Goal: Information Seeking & Learning: Learn about a topic

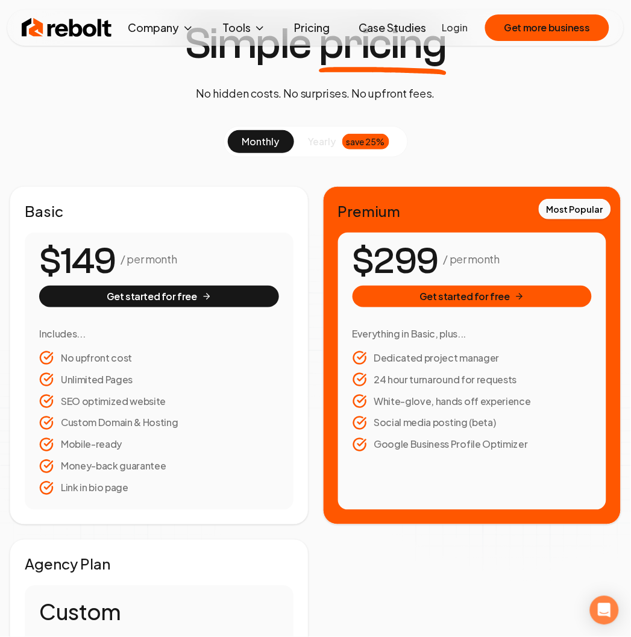
scroll to position [67, 0]
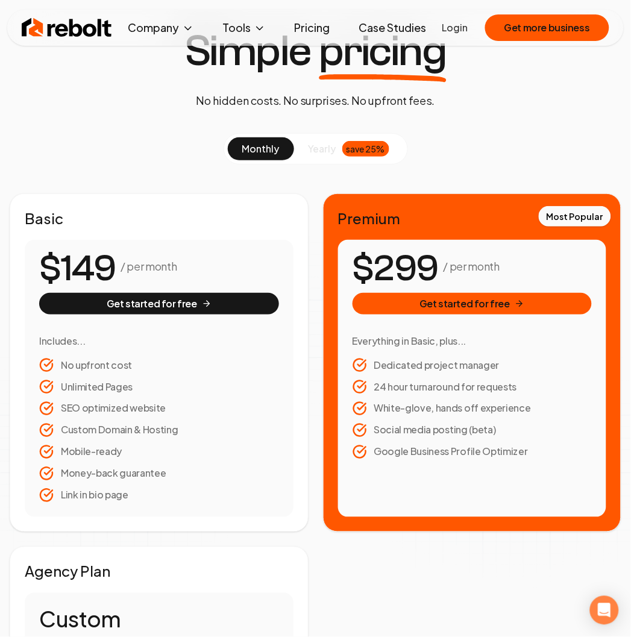
click at [314, 149] on span "yearly" at bounding box center [323, 149] width 28 height 14
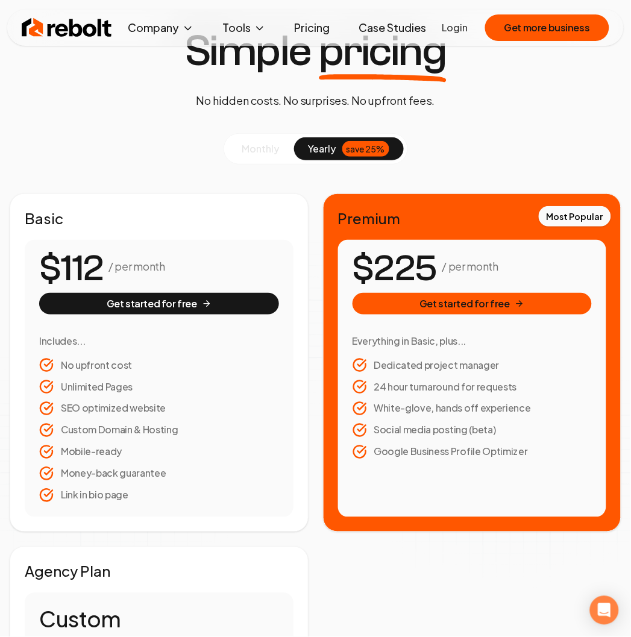
click at [281, 153] on button "monthly" at bounding box center [261, 148] width 66 height 23
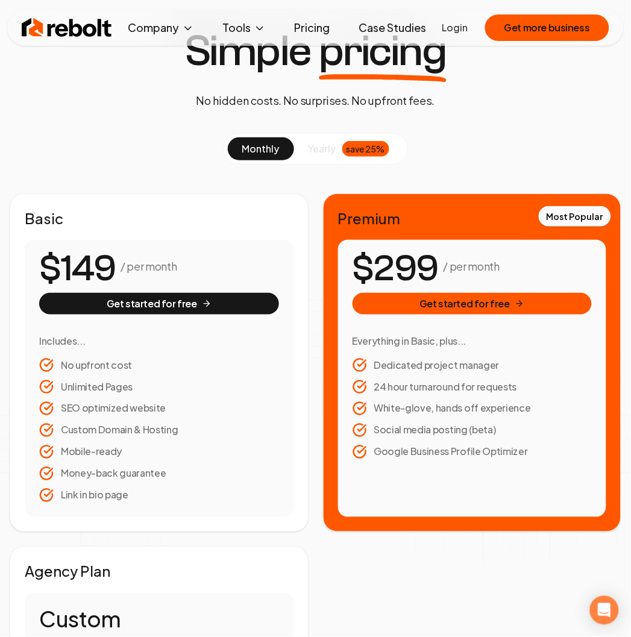
click at [310, 154] on span "yearly" at bounding box center [323, 149] width 28 height 14
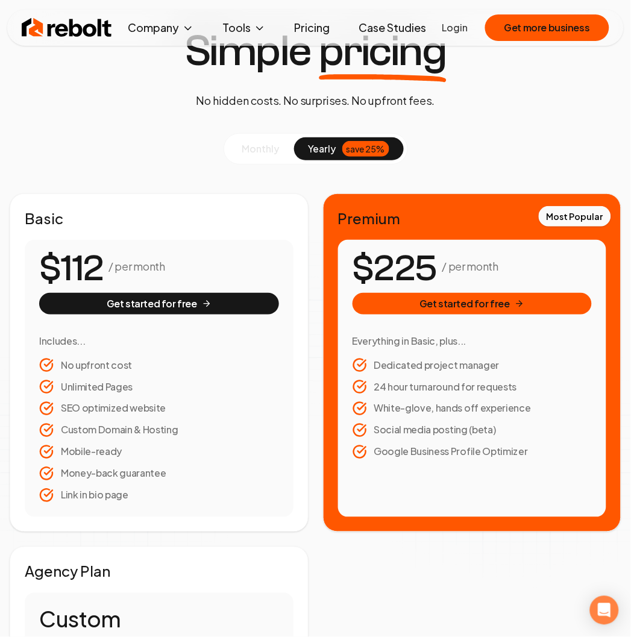
click at [260, 153] on span "monthly" at bounding box center [260, 148] width 37 height 13
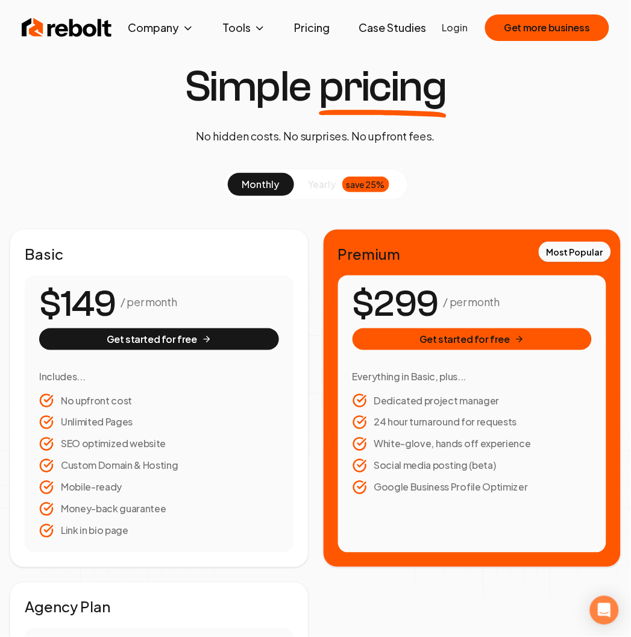
scroll to position [0, 0]
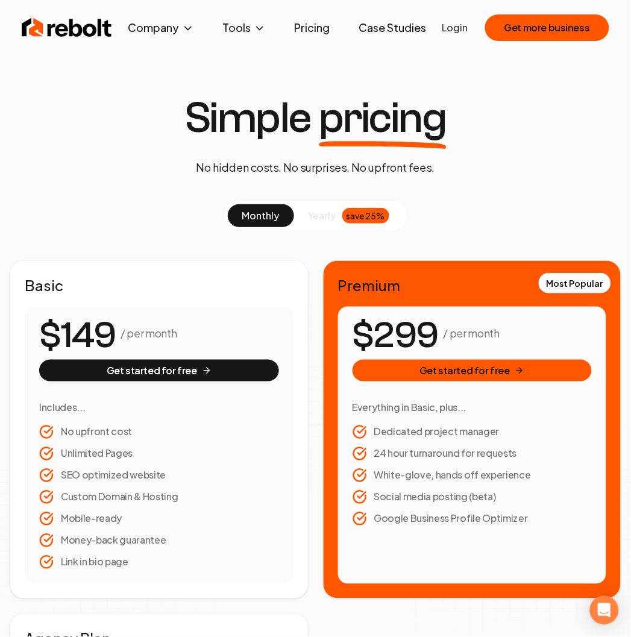
click at [311, 25] on link "Pricing" at bounding box center [312, 28] width 55 height 24
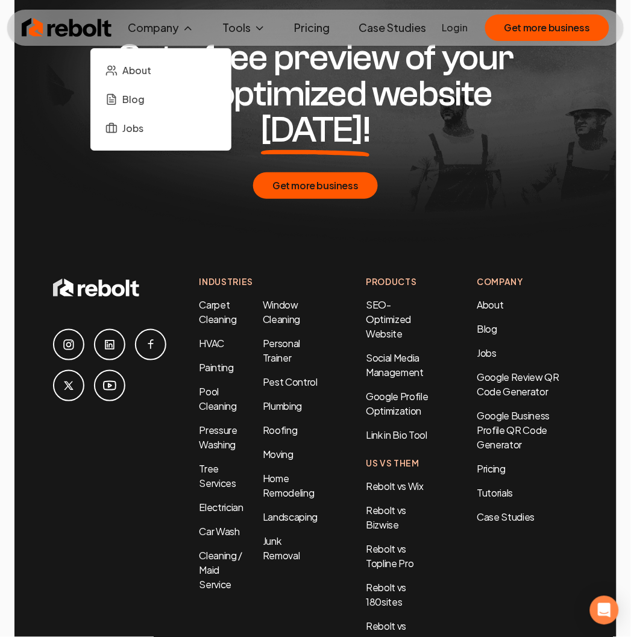
scroll to position [2679, 0]
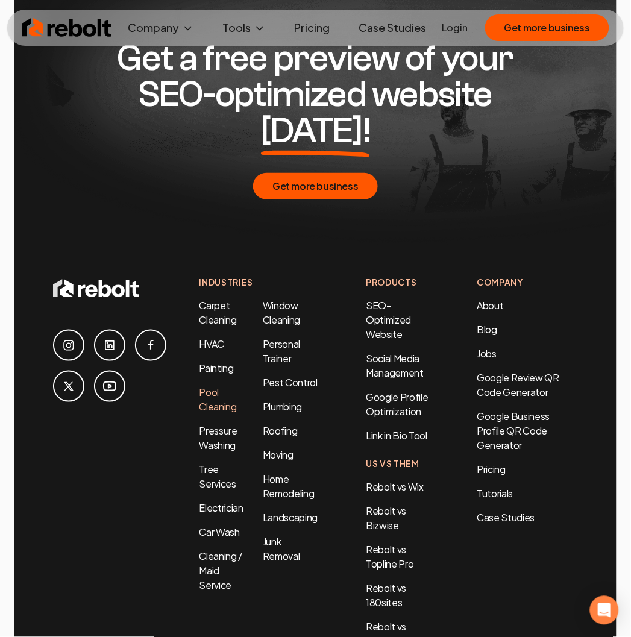
click at [208, 386] on link "Pool Cleaning" at bounding box center [217, 399] width 37 height 27
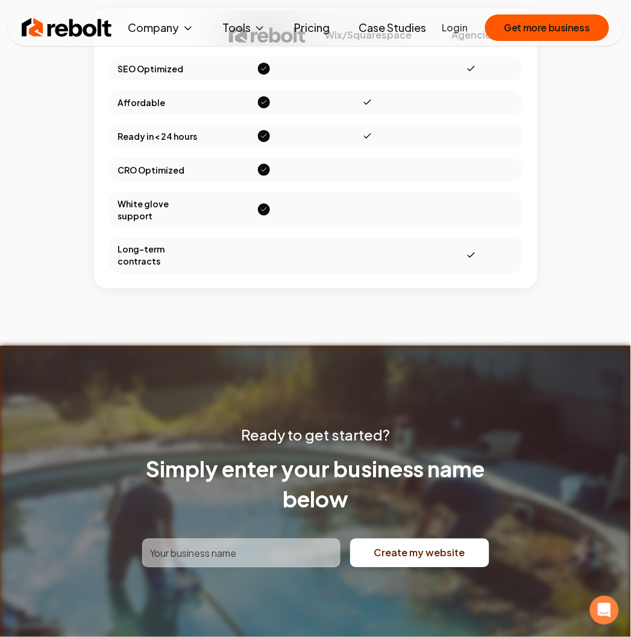
scroll to position [4487, 0]
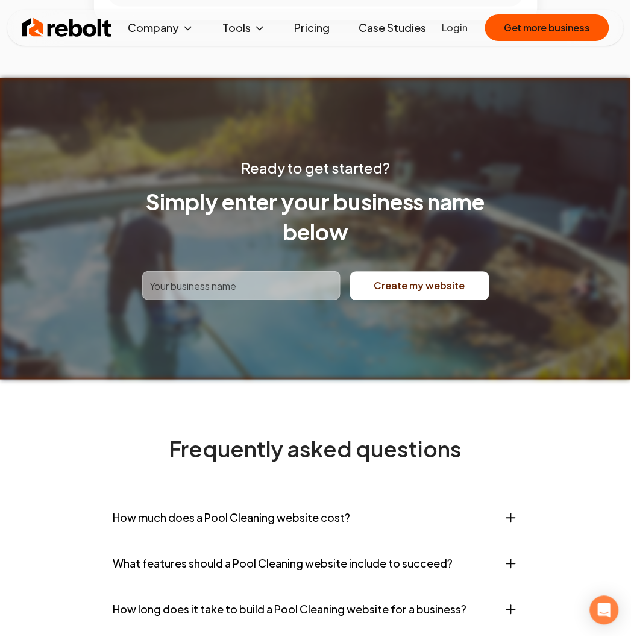
click at [266, 300] on input "text" at bounding box center [241, 285] width 198 height 29
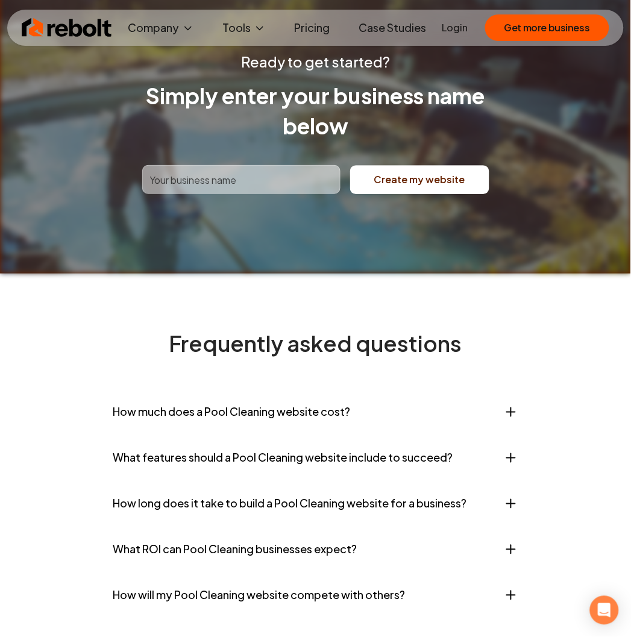
scroll to position [4554, 0]
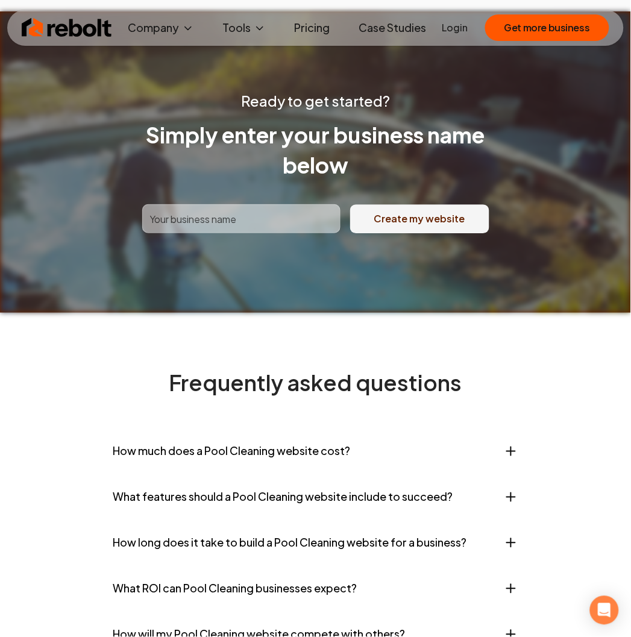
click at [404, 233] on button "Create my website" at bounding box center [419, 218] width 139 height 29
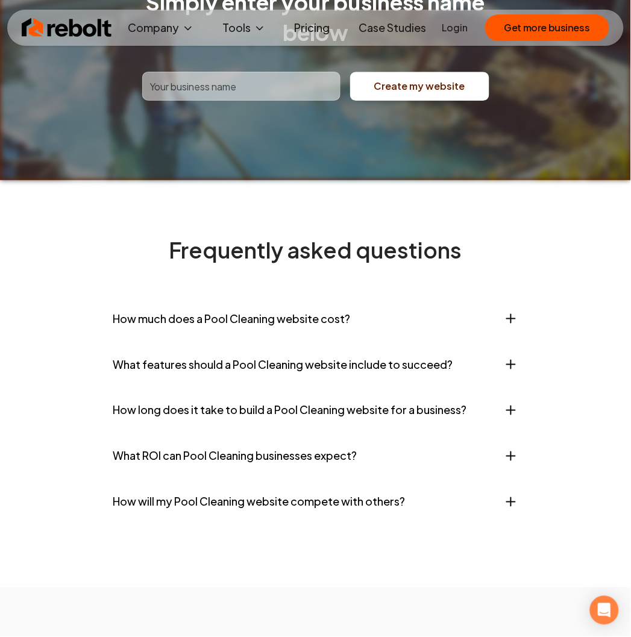
scroll to position [4688, 0]
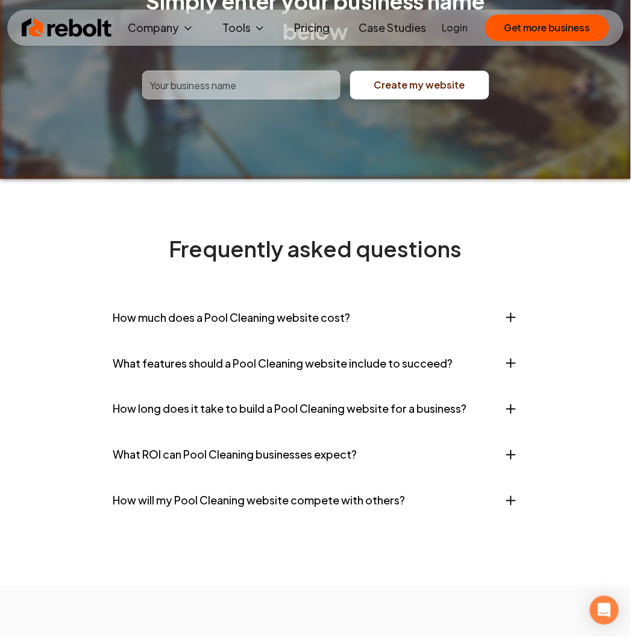
click at [386, 336] on button "How much does a Pool Cleaning website cost?" at bounding box center [315, 318] width 405 height 36
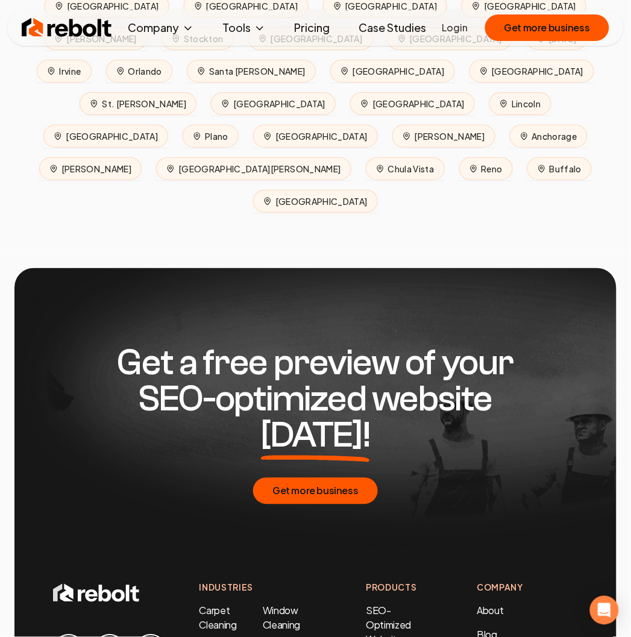
scroll to position [5961, 0]
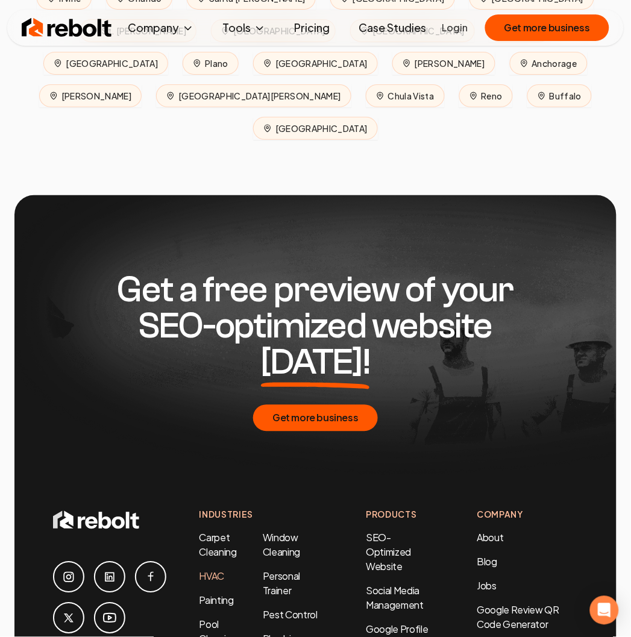
click at [207, 570] on link "HVAC" at bounding box center [211, 576] width 25 height 13
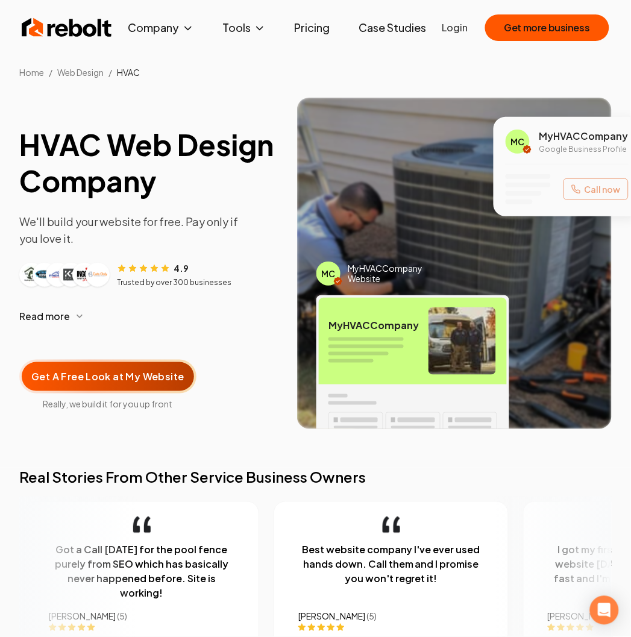
click at [74, 31] on img at bounding box center [67, 28] width 90 height 24
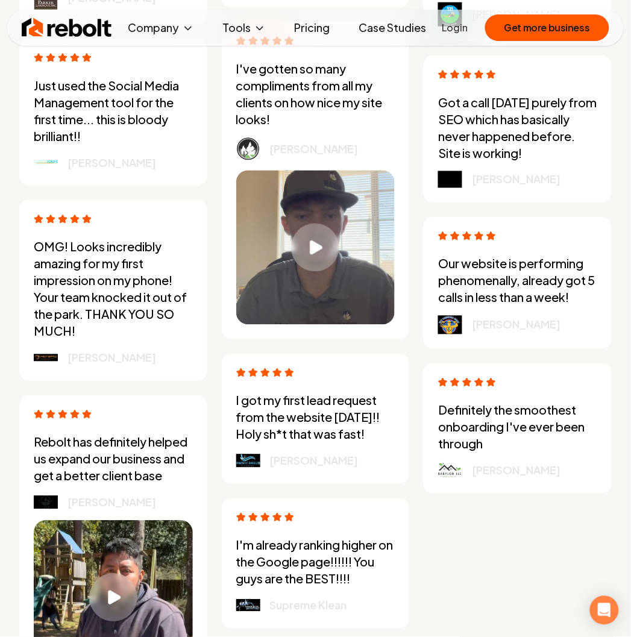
scroll to position [3465, 0]
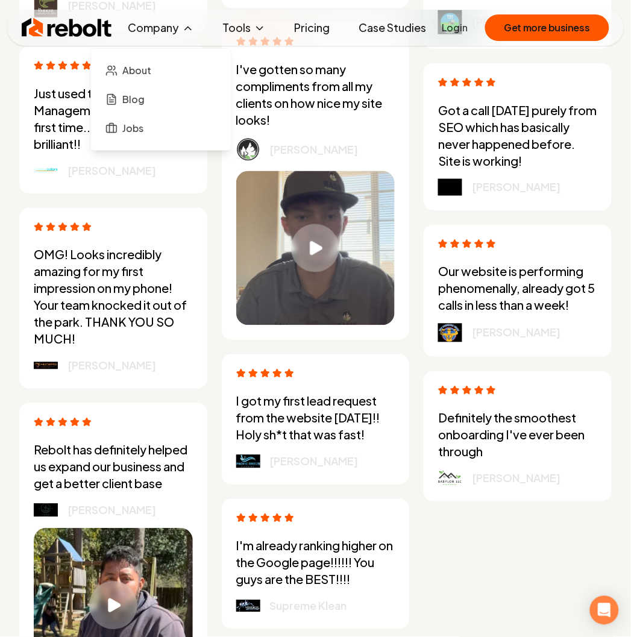
click at [167, 28] on button "Company" at bounding box center [161, 28] width 85 height 24
click at [123, 68] on link "About" at bounding box center [161, 70] width 121 height 24
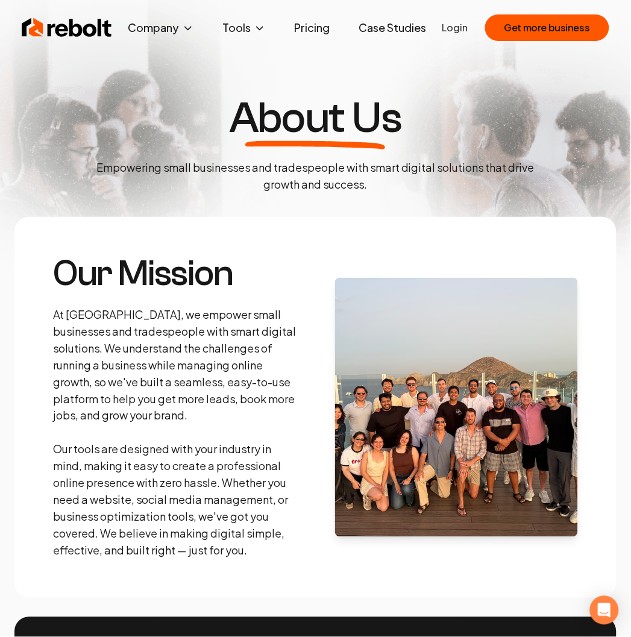
click at [82, 25] on img at bounding box center [67, 28] width 90 height 24
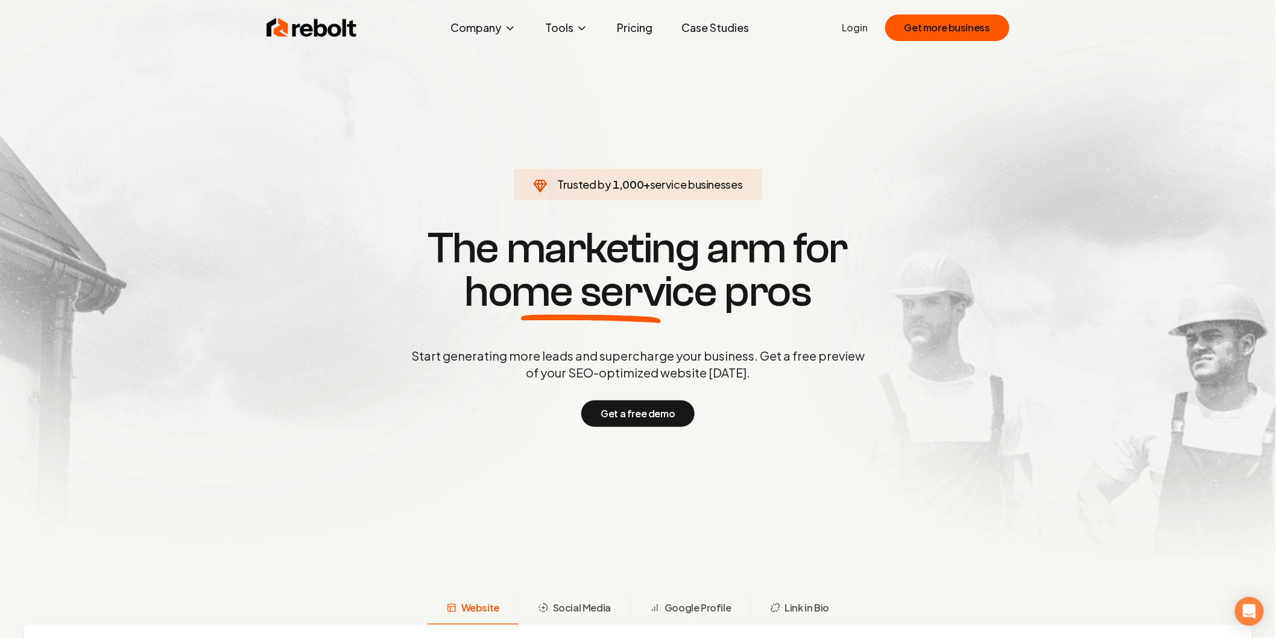
click at [631, 34] on link "Pricing" at bounding box center [634, 28] width 55 height 24
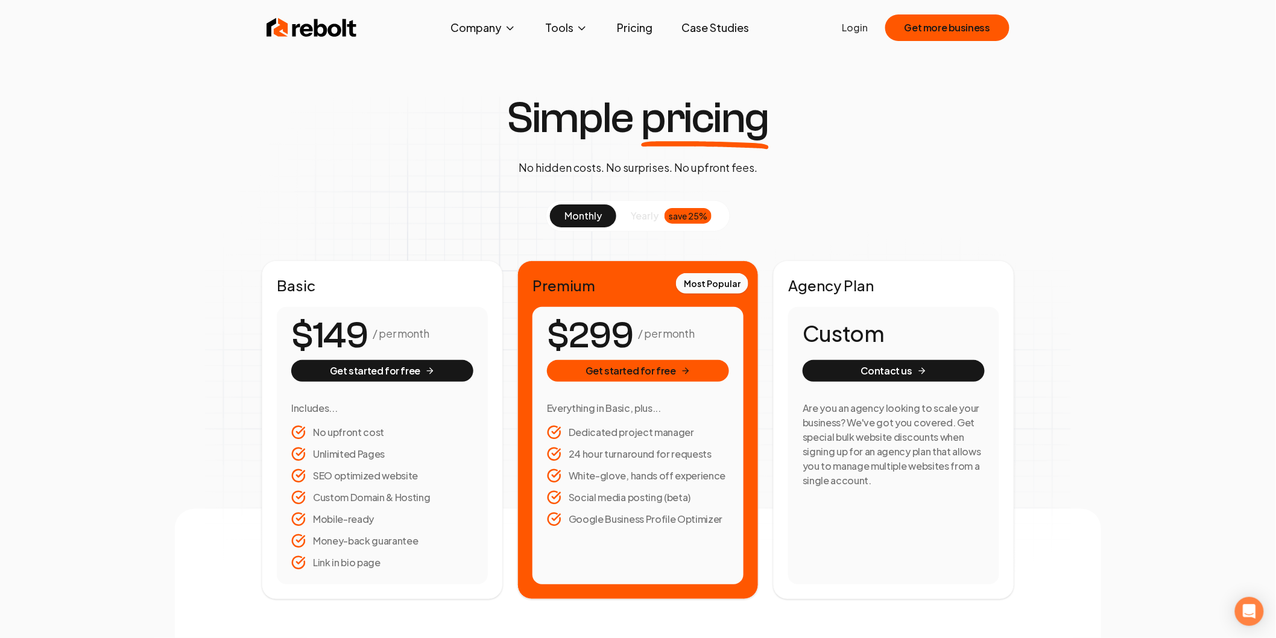
click at [339, 29] on img at bounding box center [311, 28] width 90 height 24
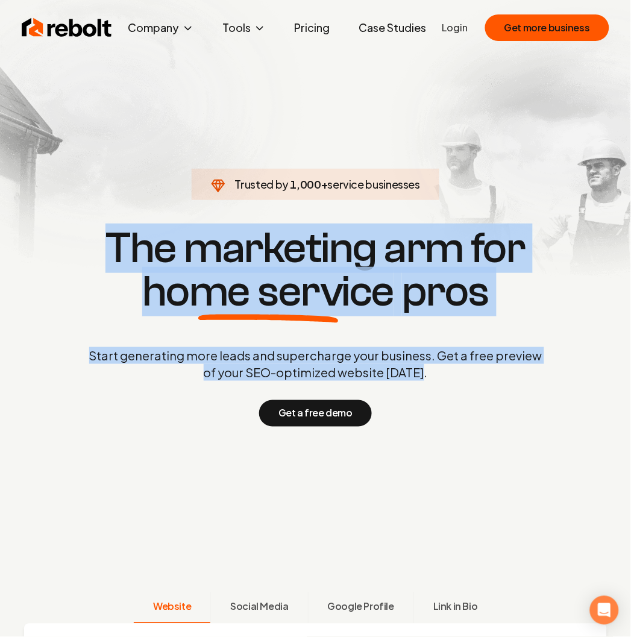
drag, startPoint x: 439, startPoint y: 379, endPoint x: 113, endPoint y: 250, distance: 350.1
click at [113, 250] on div "Trusted by 1,000 + service businesses The marketing arm for home service pros S…" at bounding box center [316, 325] width 598 height 203
copy div "The marketing arm for home service pros Start generating more leads and superch…"
click at [57, 220] on section "Trusted by 1,000 + service businesses The marketing arm for home service pros S…" at bounding box center [316, 325] width 598 height 573
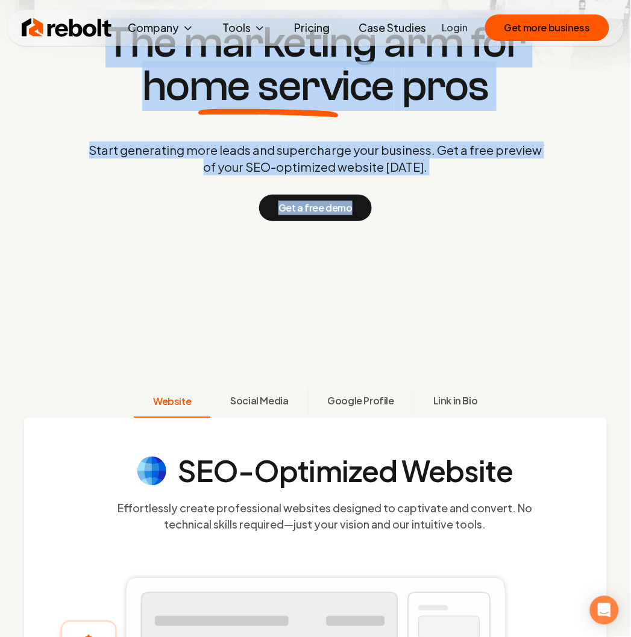
scroll to position [201, 0]
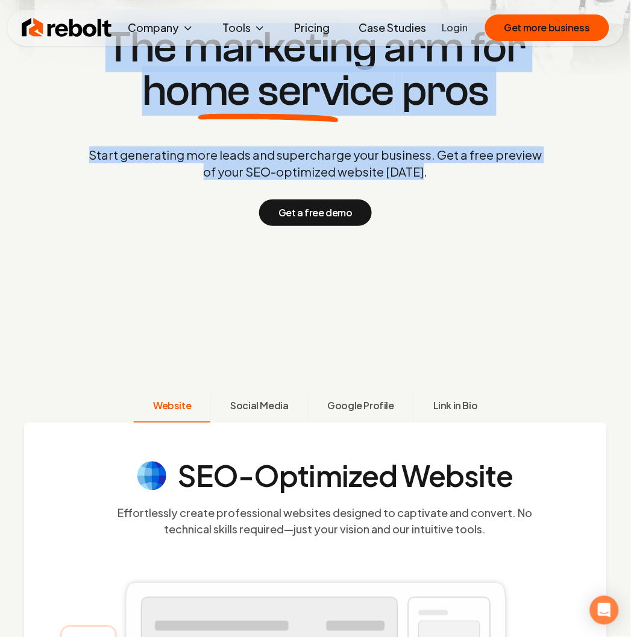
drag, startPoint x: 105, startPoint y: 241, endPoint x: 436, endPoint y: 166, distance: 339.3
click at [436, 166] on div "Trusted by 1,000 + service businesses The marketing arm for home service pros S…" at bounding box center [316, 125] width 598 height 203
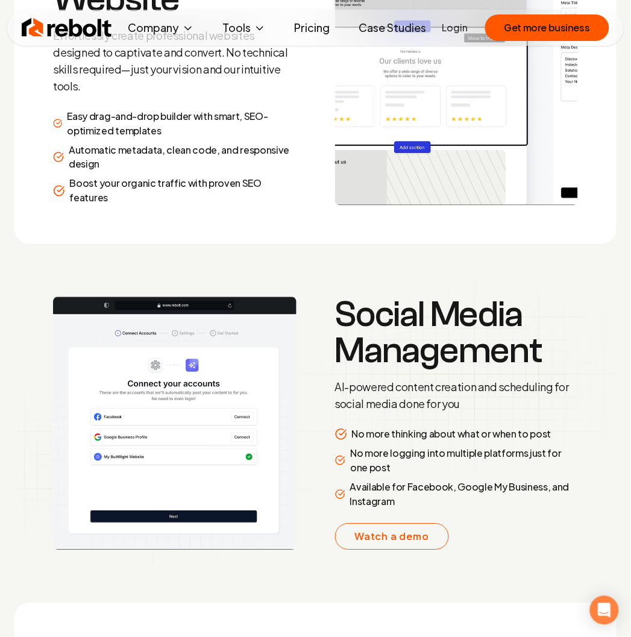
scroll to position [1875, 0]
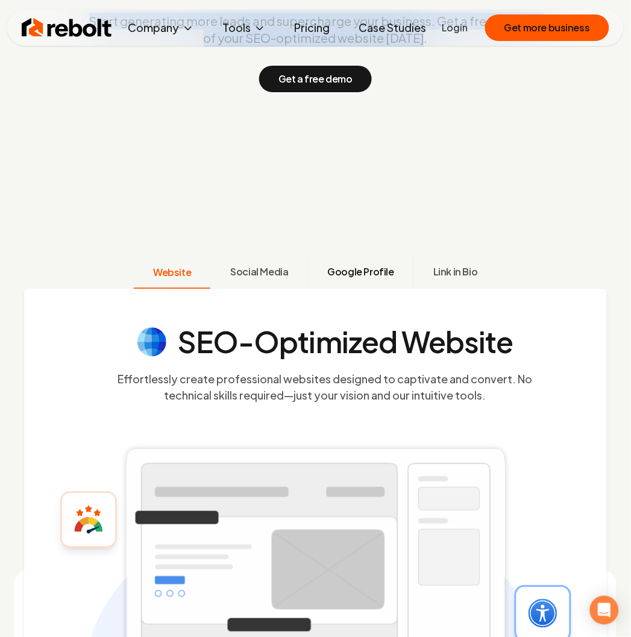
click at [348, 265] on span "Google Profile" at bounding box center [361, 272] width 66 height 14
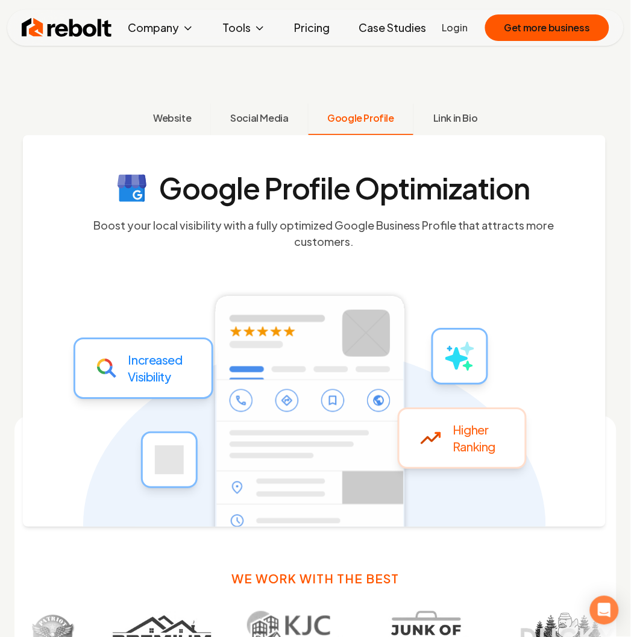
scroll to position [467, 0]
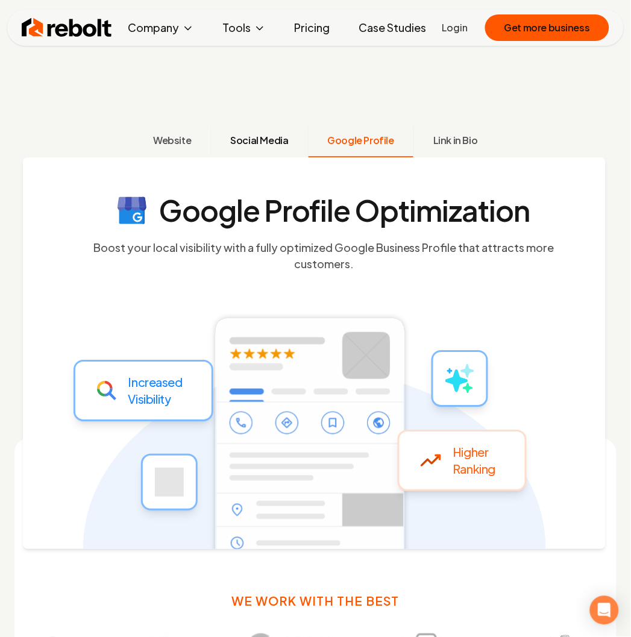
click at [275, 136] on span "Social Media" at bounding box center [259, 140] width 58 height 14
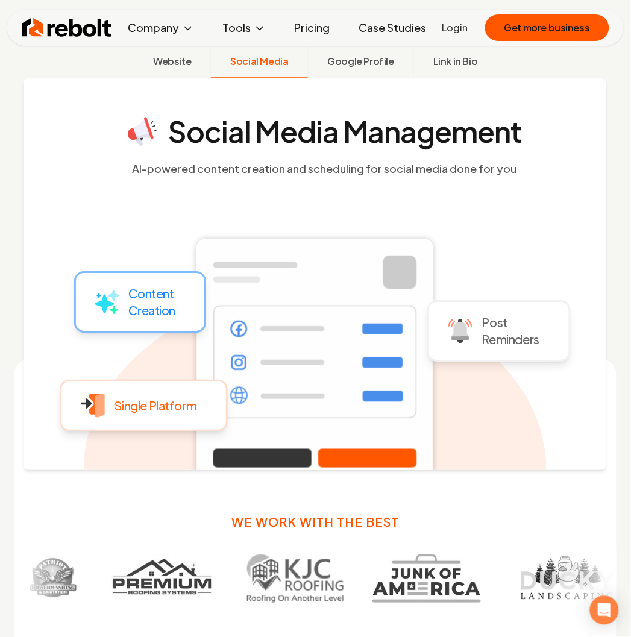
scroll to position [533, 0]
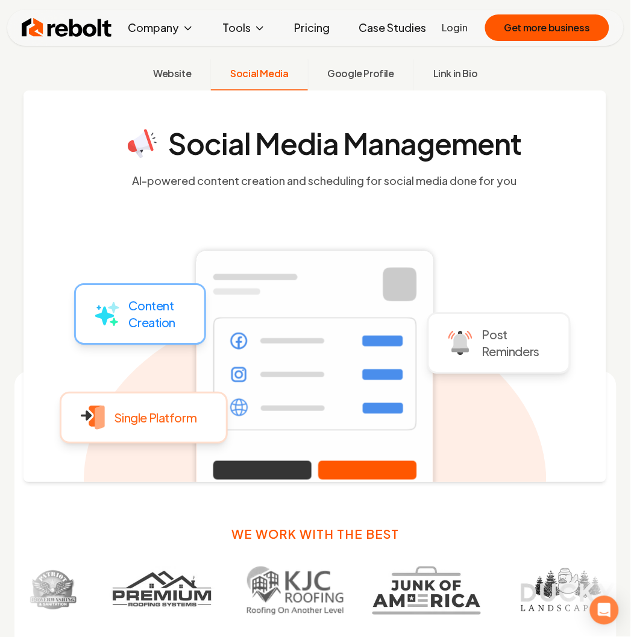
copy div "The marketing arm for home service pros Start generating more leads and superch…"
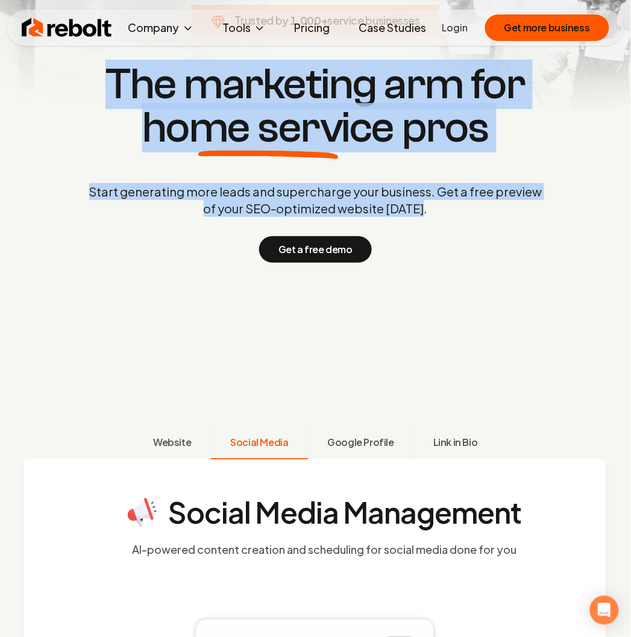
scroll to position [0, 0]
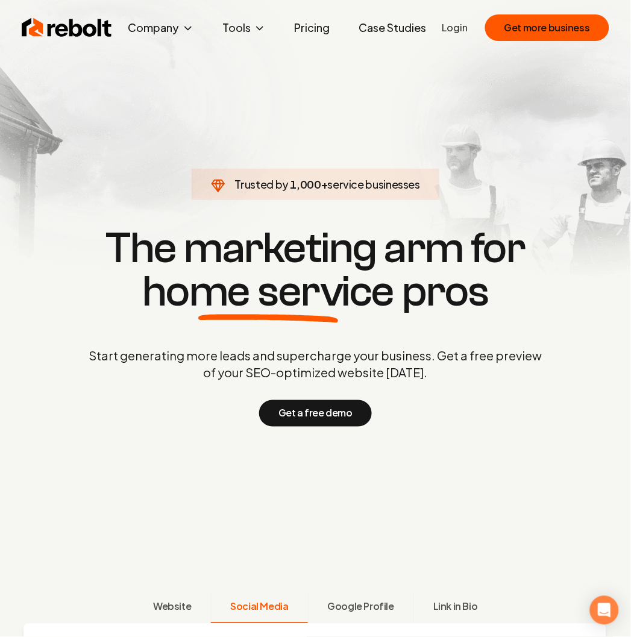
click at [502, 436] on section "Trusted by 1,000 + service businesses The marketing arm for home service pros S…" at bounding box center [316, 325] width 598 height 573
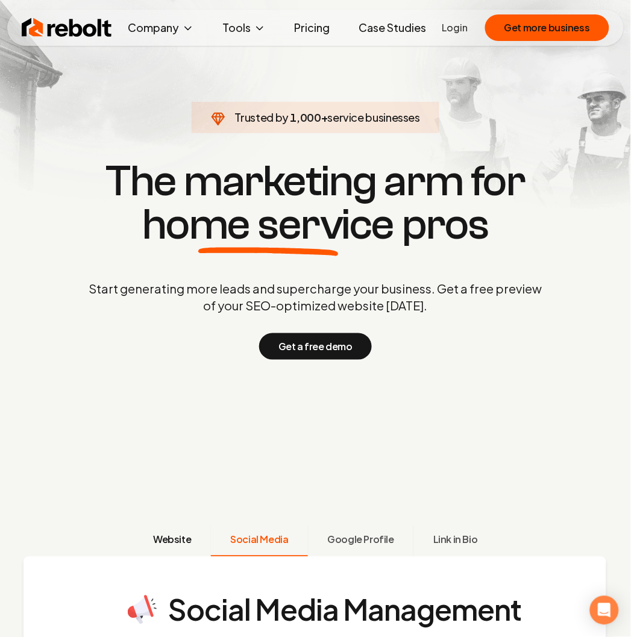
click at [197, 549] on button "Website" at bounding box center [172, 541] width 77 height 31
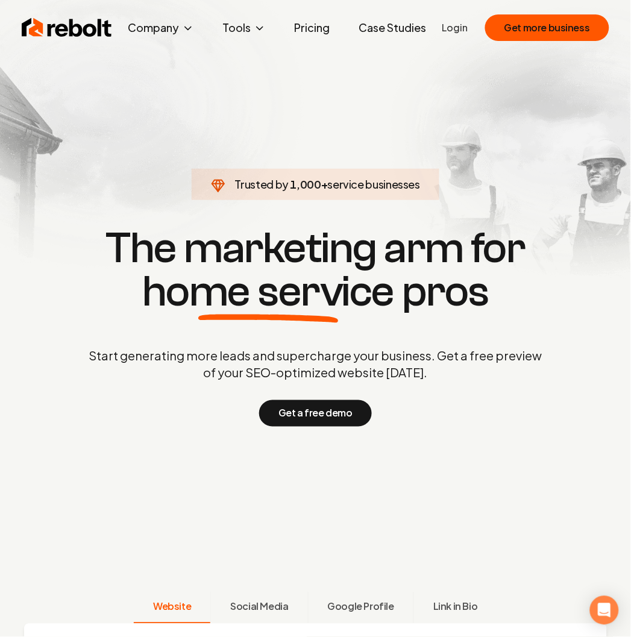
click at [303, 31] on link "Pricing" at bounding box center [312, 28] width 55 height 24
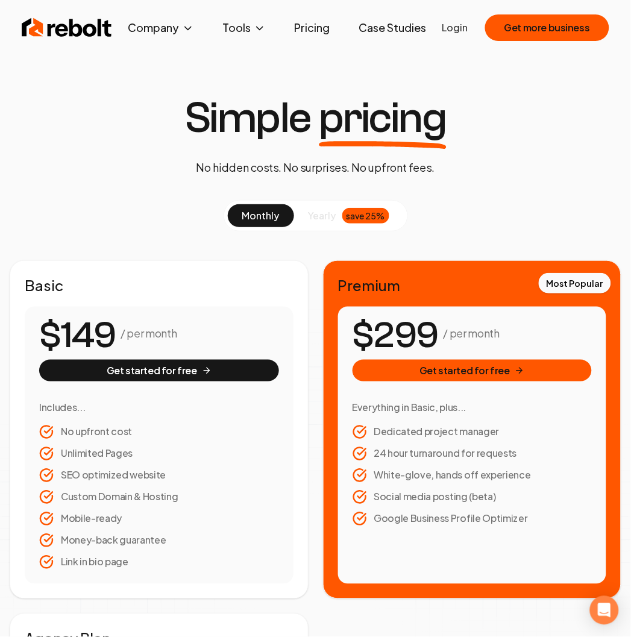
click at [71, 25] on img at bounding box center [67, 28] width 90 height 24
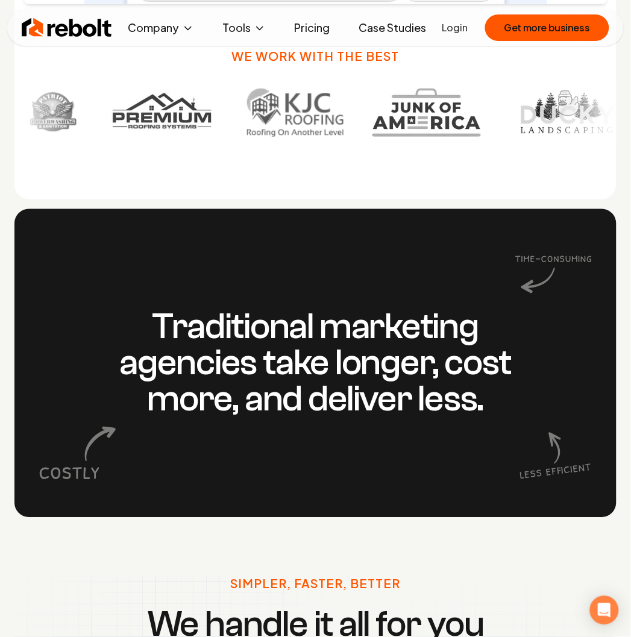
scroll to position [870, 0]
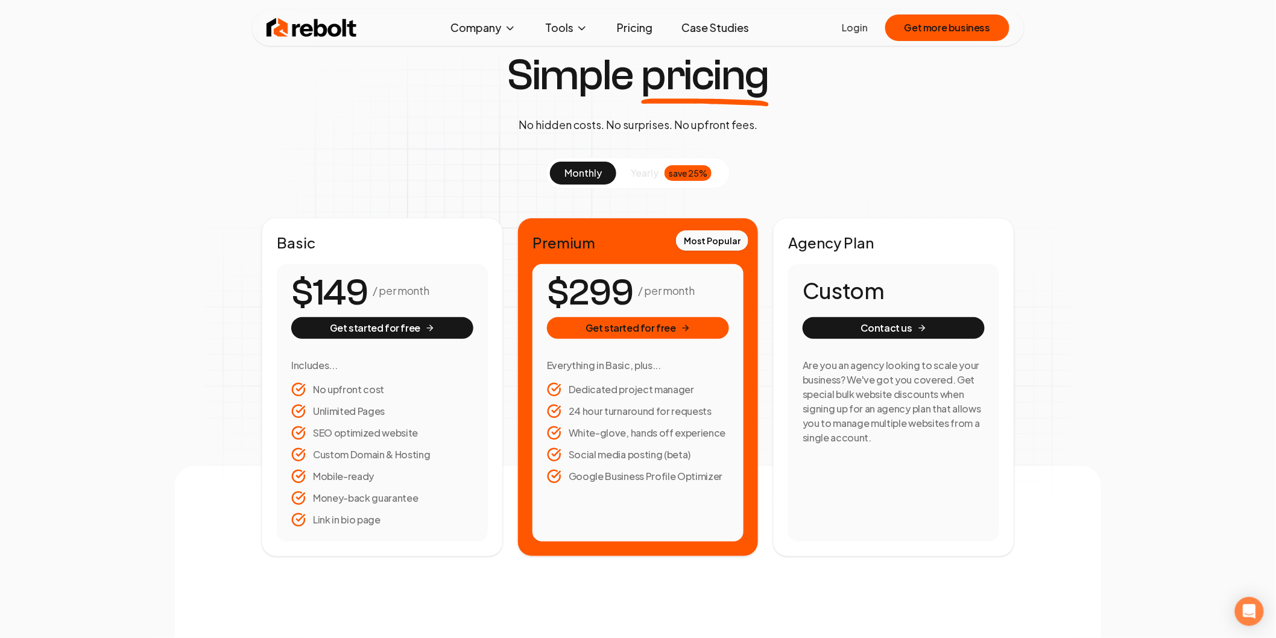
scroll to position [67, 0]
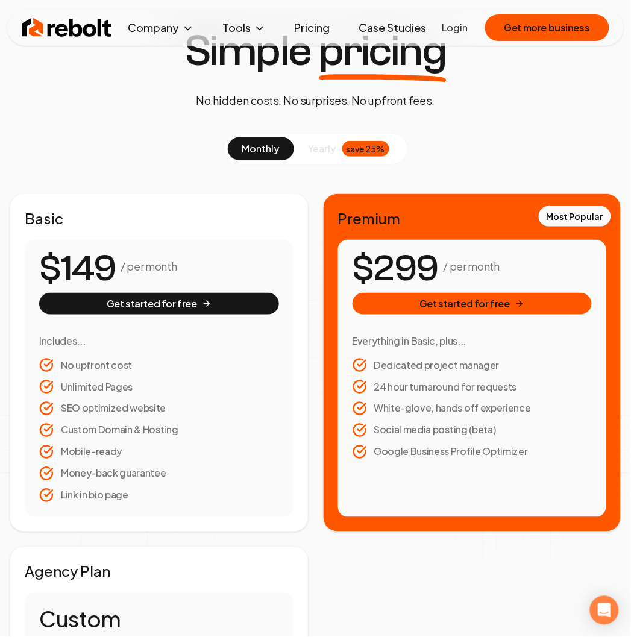
scroll to position [67, 0]
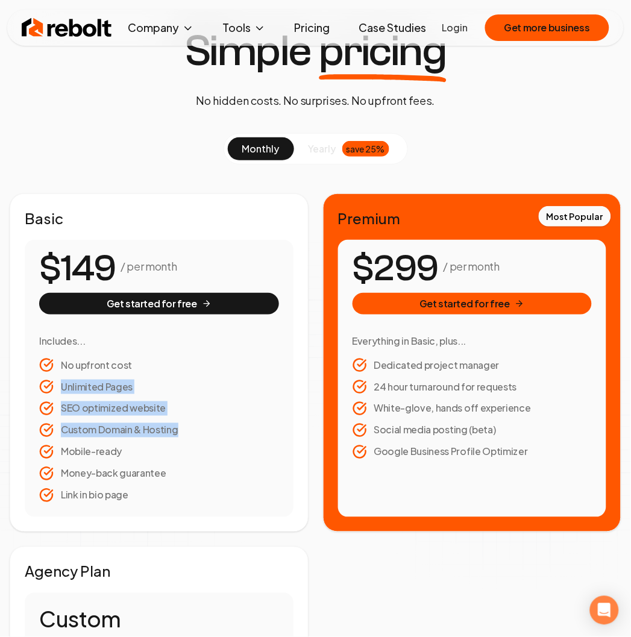
drag, startPoint x: 137, startPoint y: 456, endPoint x: 55, endPoint y: 389, distance: 105.0
click at [55, 389] on ul "No upfront cost Unlimited Pages SEO optimized website Custom Domain & Hosting M…" at bounding box center [159, 430] width 240 height 145
click at [123, 459] on li "Mobile-ready" at bounding box center [159, 452] width 240 height 14
drag, startPoint x: 121, startPoint y: 455, endPoint x: 54, endPoint y: 371, distance: 107.3
click at [54, 371] on ul "No upfront cost Unlimited Pages SEO optimized website Custom Domain & Hosting M…" at bounding box center [159, 430] width 240 height 145
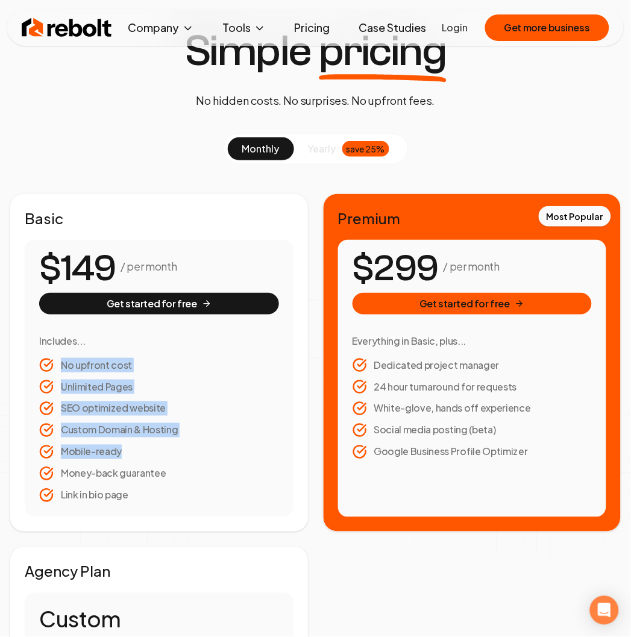
copy ul "No upfront cost Unlimited Pages SEO optimized website Custom Domain & Hosting M…"
drag, startPoint x: 166, startPoint y: 474, endPoint x: 74, endPoint y: 407, distance: 114.4
click at [74, 407] on ul "No upfront cost Unlimited Pages SEO optimized website Custom Domain & Hosting M…" at bounding box center [159, 430] width 240 height 145
drag, startPoint x: 165, startPoint y: 472, endPoint x: 51, endPoint y: 366, distance: 155.7
click at [51, 366] on ul "No upfront cost Unlimited Pages SEO optimized website Custom Domain & Hosting M…" at bounding box center [159, 430] width 240 height 145
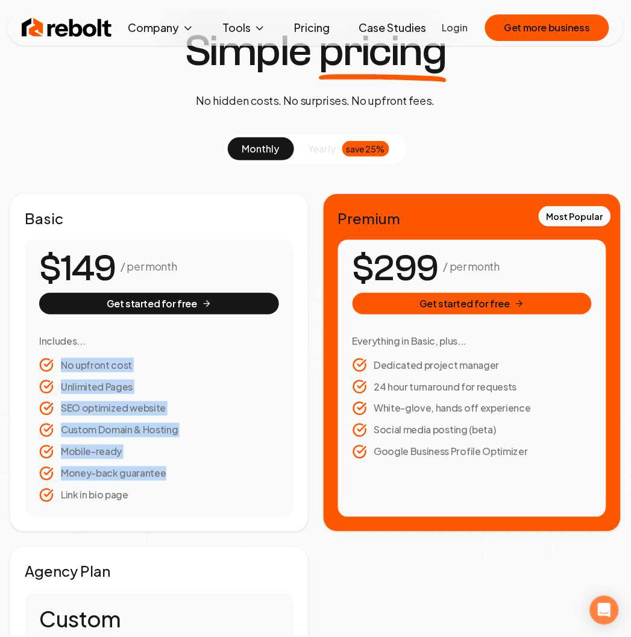
copy ul "No upfront cost Unlimited Pages SEO optimized website Custom Domain & Hosting M…"
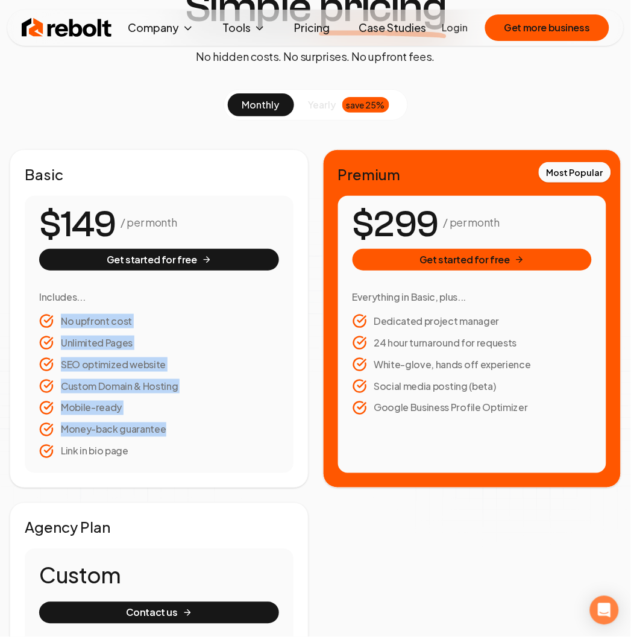
scroll to position [134, 0]
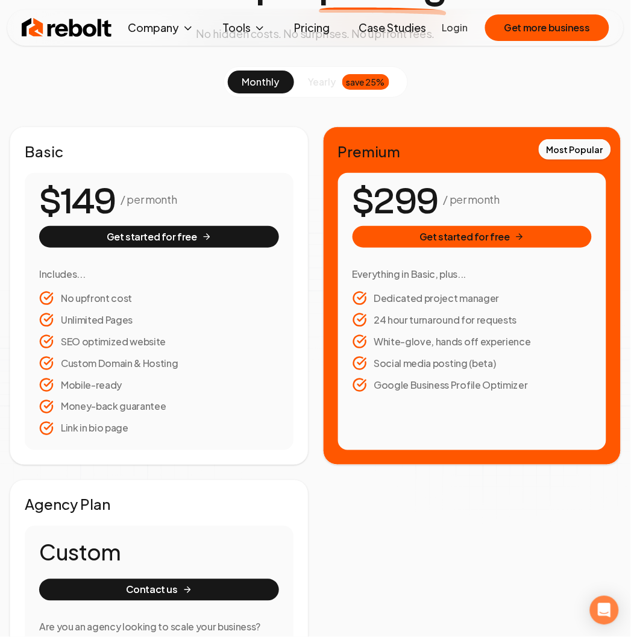
drag, startPoint x: 224, startPoint y: 425, endPoint x: 182, endPoint y: 408, distance: 45.4
click at [219, 422] on li "Link in bio page" at bounding box center [159, 428] width 240 height 14
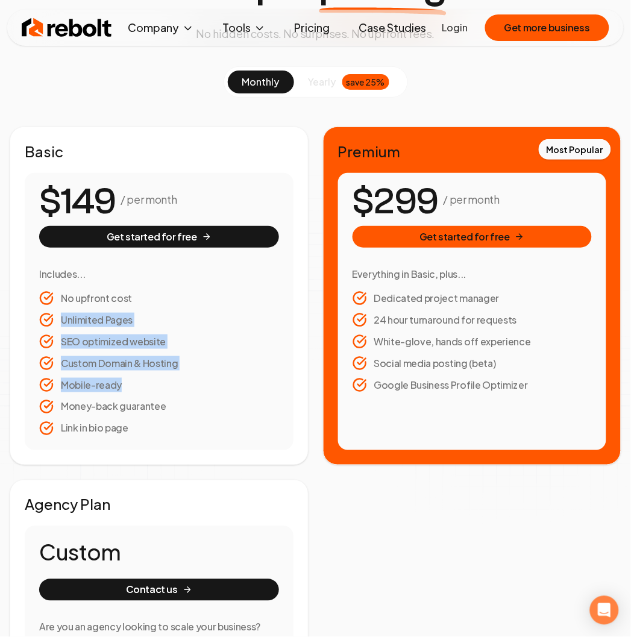
drag, startPoint x: 178, startPoint y: 406, endPoint x: 38, endPoint y: 320, distance: 164.5
click at [38, 320] on div "$149 / per month Get started for free Includes... No upfront cost Unlimited Pag…" at bounding box center [159, 311] width 269 height 277
click at [181, 404] on li "Money-back guarantee" at bounding box center [159, 407] width 240 height 14
drag, startPoint x: 172, startPoint y: 412, endPoint x: 65, endPoint y: 309, distance: 148.8
click at [65, 309] on ul "No upfront cost Unlimited Pages SEO optimized website Custom Domain & Hosting M…" at bounding box center [159, 363] width 240 height 145
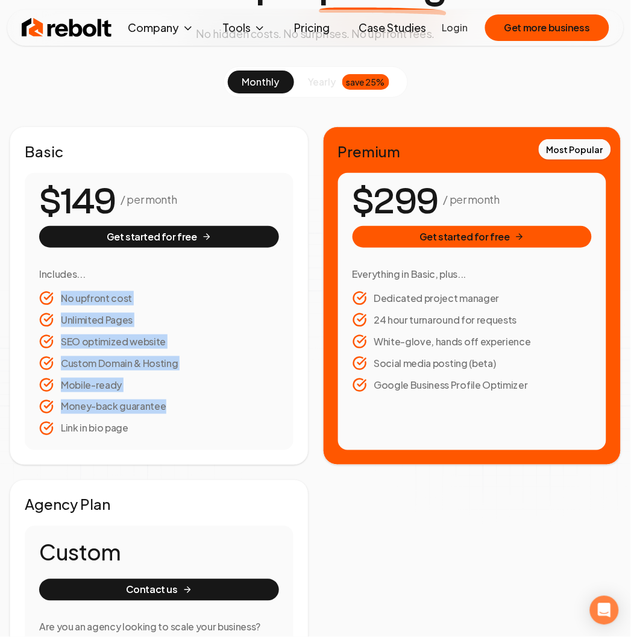
drag, startPoint x: 59, startPoint y: 293, endPoint x: 165, endPoint y: 405, distance: 153.9
click at [165, 405] on ul "No upfront cost Unlimited Pages SEO optimized website Custom Domain & Hosting M…" at bounding box center [159, 363] width 240 height 145
copy ul "No upfront cost Unlimited Pages SEO optimized website Custom Domain & Hosting M…"
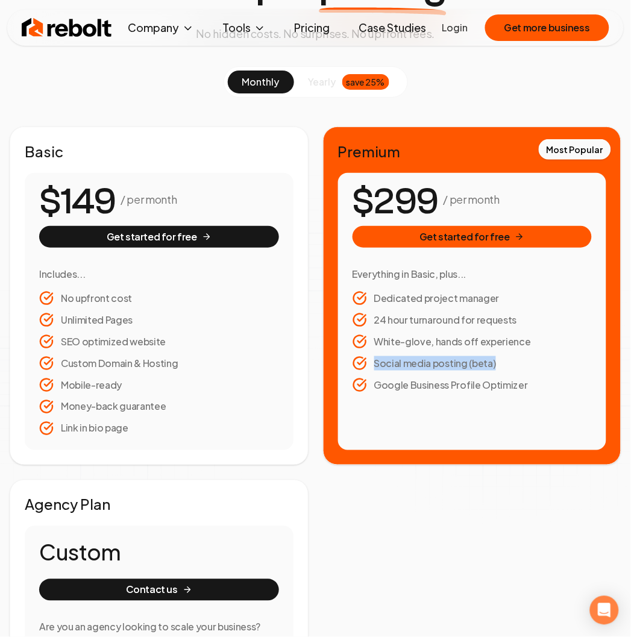
drag, startPoint x: 538, startPoint y: 386, endPoint x: 404, endPoint y: 350, distance: 139.1
click at [404, 350] on ul "Dedicated project manager 24 hour turnaround for requests White-glove, hands of…" at bounding box center [473, 341] width 240 height 101
click at [505, 385] on li "Google Business Profile Optimizer" at bounding box center [473, 385] width 240 height 14
drag, startPoint x: 526, startPoint y: 388, endPoint x: 441, endPoint y: 363, distance: 88.3
click at [441, 363] on ul "Dedicated project manager 24 hour turnaround for requests White-glove, hands of…" at bounding box center [473, 341] width 240 height 101
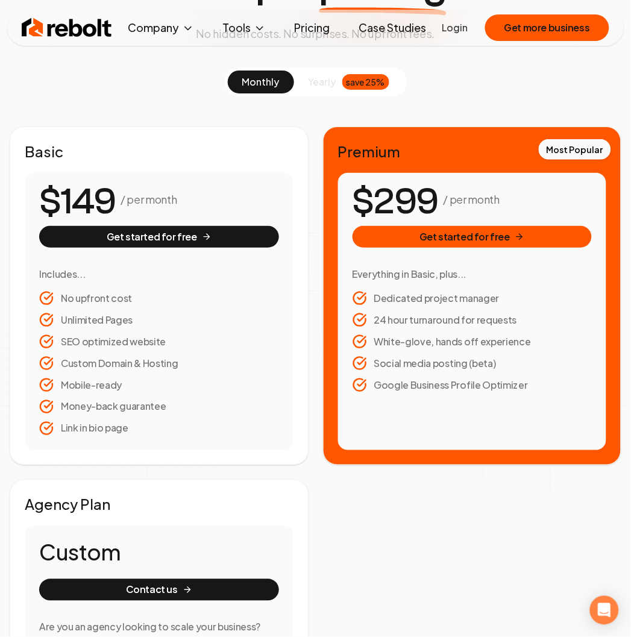
click at [522, 394] on div "$299 / per month Get started for free Everything in Basic, plus... Dedicated pr…" at bounding box center [472, 311] width 269 height 277
drag, startPoint x: 527, startPoint y: 384, endPoint x: 406, endPoint y: 367, distance: 122.4
click at [406, 367] on ul "Dedicated project manager 24 hour turnaround for requests White-glove, hands of…" at bounding box center [473, 341] width 240 height 101
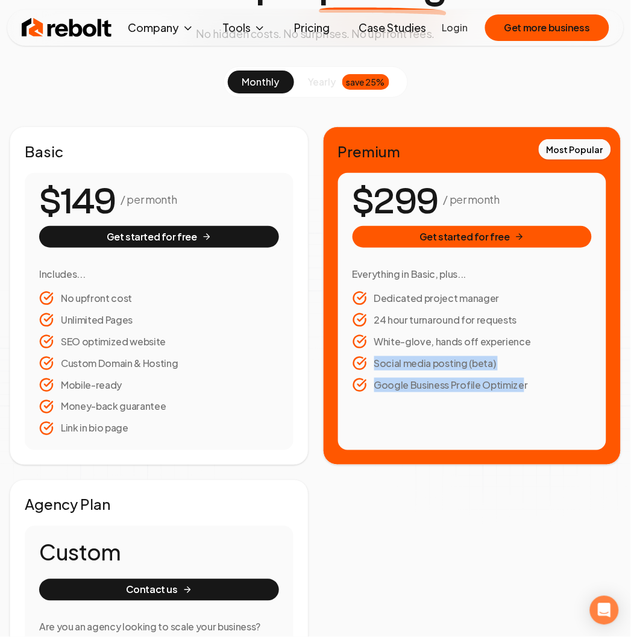
drag, startPoint x: 522, startPoint y: 386, endPoint x: 366, endPoint y: 356, distance: 159.1
click at [366, 356] on ul "Dedicated project manager 24 hour turnaround for requests White-glove, hands of…" at bounding box center [473, 341] width 240 height 101
copy ul "Social media posting (beta) Google Business Profile Optimize"
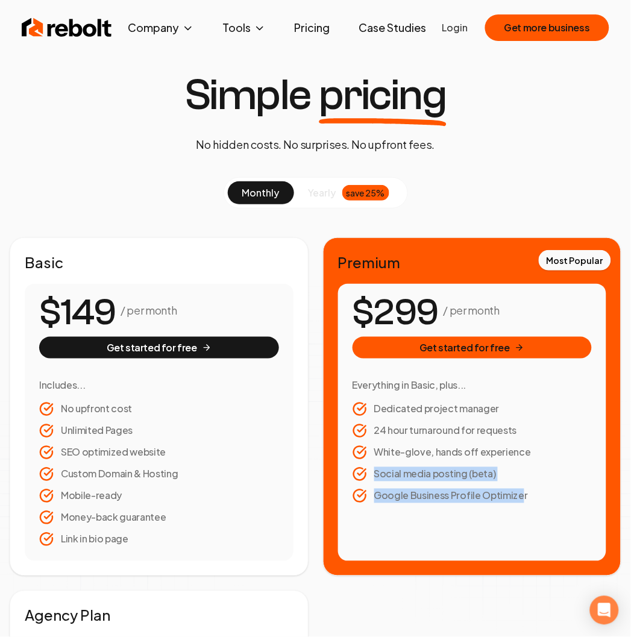
scroll to position [0, 0]
